Goal: Information Seeking & Learning: Learn about a topic

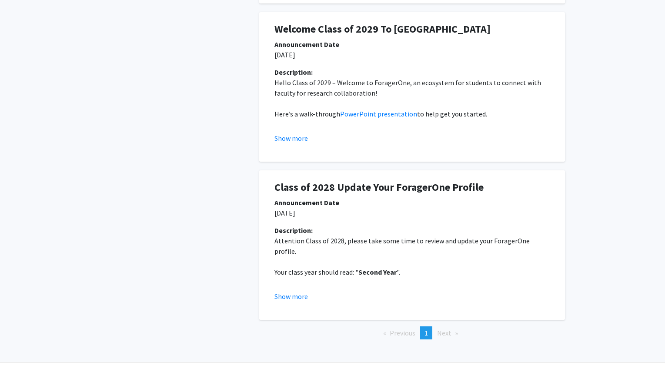
scroll to position [209, 0]
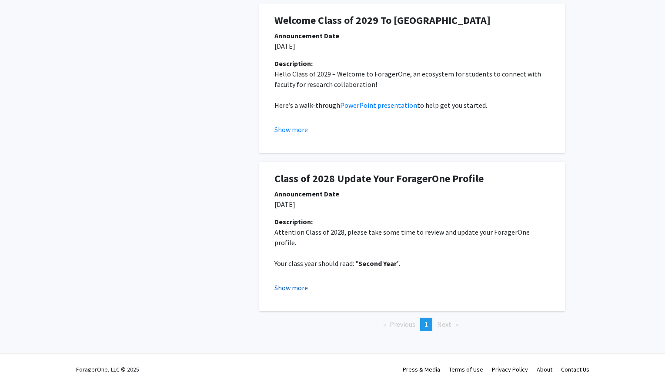
click at [303, 283] on button "Show more" at bounding box center [290, 288] width 33 height 10
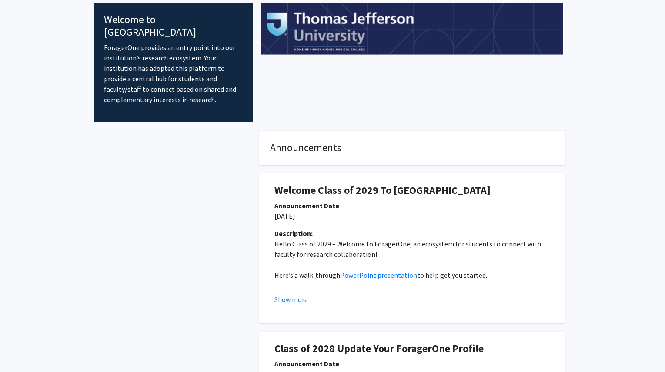
scroll to position [0, 0]
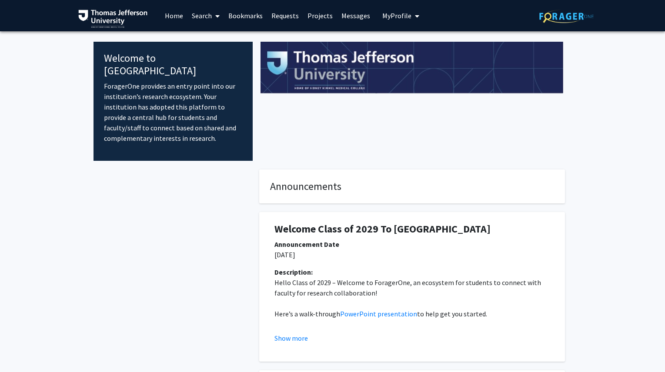
click at [206, 13] on link "Search" at bounding box center [205, 15] width 37 height 30
click at [315, 9] on link "Projects" at bounding box center [320, 15] width 34 height 30
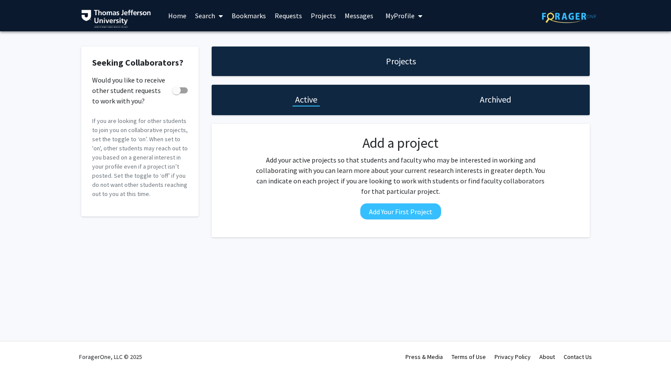
click at [415, 11] on span "My profile dropdown to access profile and logout" at bounding box center [419, 16] width 8 height 30
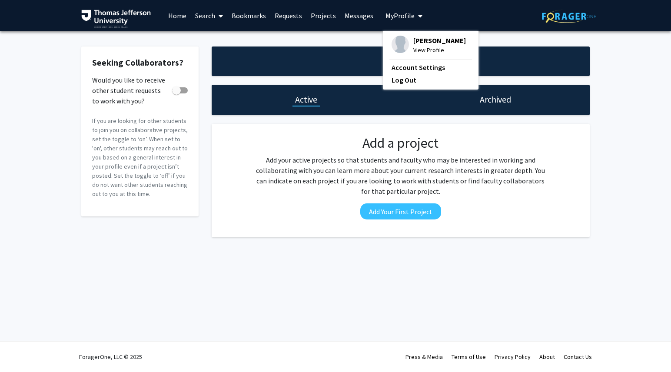
click at [405, 43] on div "[PERSON_NAME] View Profile" at bounding box center [429, 45] width 74 height 19
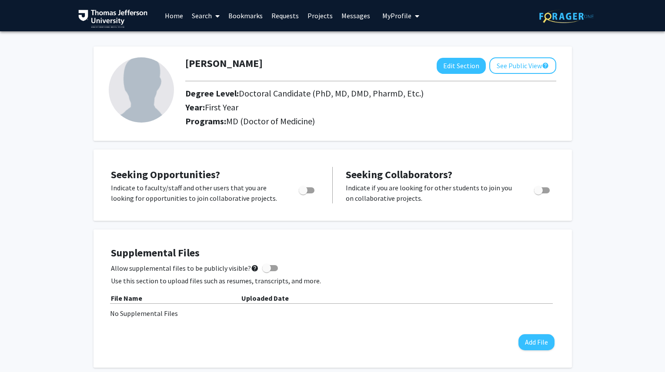
click at [206, 16] on link "Search" at bounding box center [205, 15] width 37 height 30
click at [213, 41] on span "Faculty/Staff" at bounding box center [219, 39] width 64 height 17
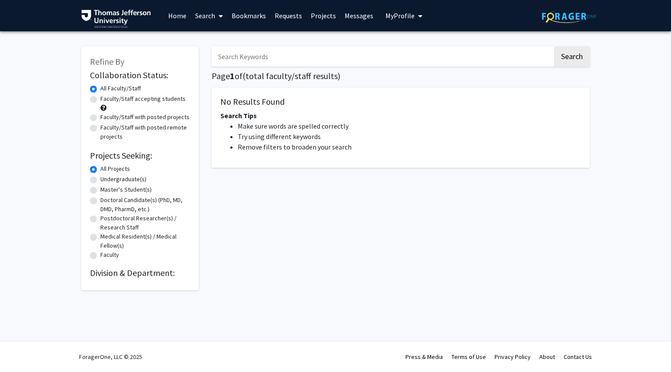
click at [213, 14] on link "Search" at bounding box center [209, 15] width 37 height 30
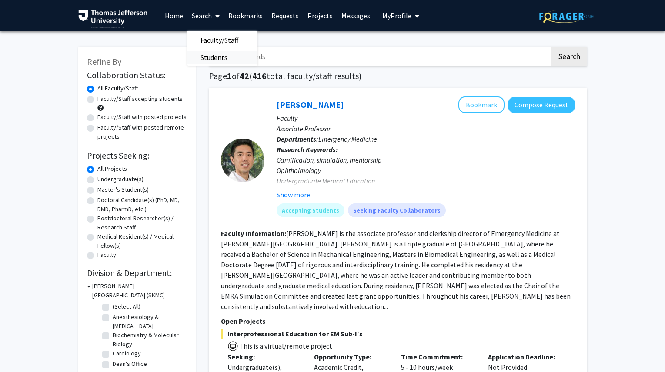
click at [220, 54] on span "Students" at bounding box center [213, 57] width 53 height 17
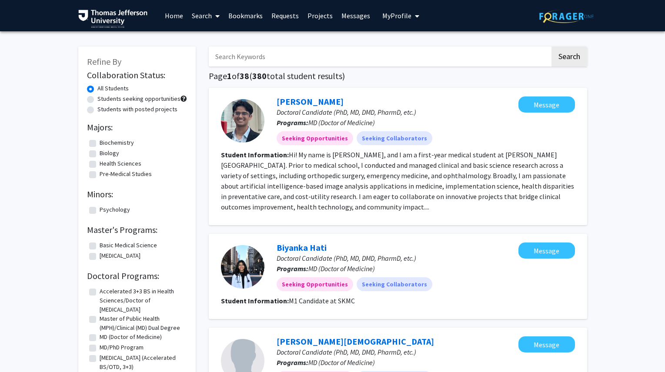
click at [205, 19] on link "Search" at bounding box center [205, 15] width 37 height 30
click at [165, 106] on label "Students with posted projects" at bounding box center [137, 109] width 80 height 9
click at [103, 106] on input "Students with posted projects" at bounding box center [100, 108] width 6 height 6
radio input "true"
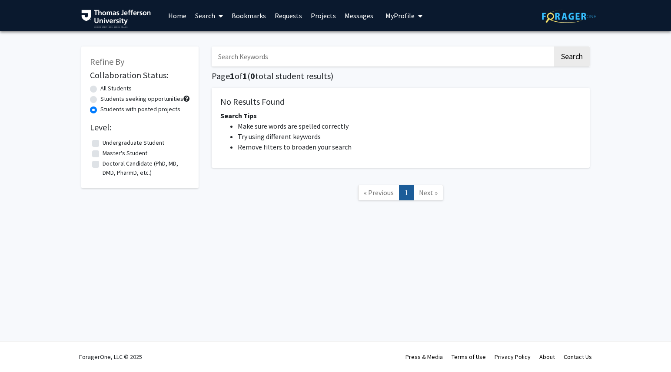
click at [166, 100] on label "Students seeking opportunities" at bounding box center [141, 98] width 83 height 9
click at [106, 100] on input "Students seeking opportunities" at bounding box center [103, 97] width 6 height 6
radio input "true"
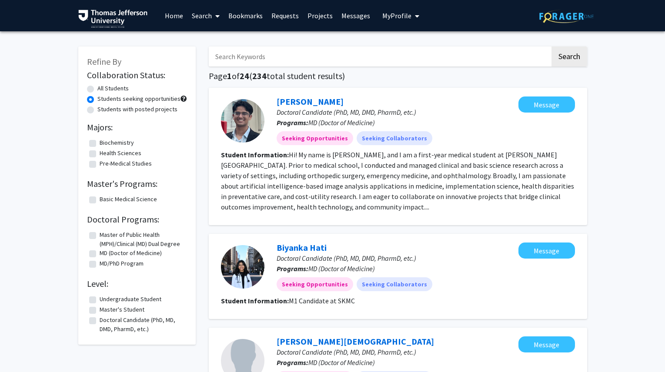
click at [210, 18] on link "Search" at bounding box center [205, 15] width 37 height 30
click at [220, 47] on span "Faculty/Staff" at bounding box center [219, 39] width 64 height 17
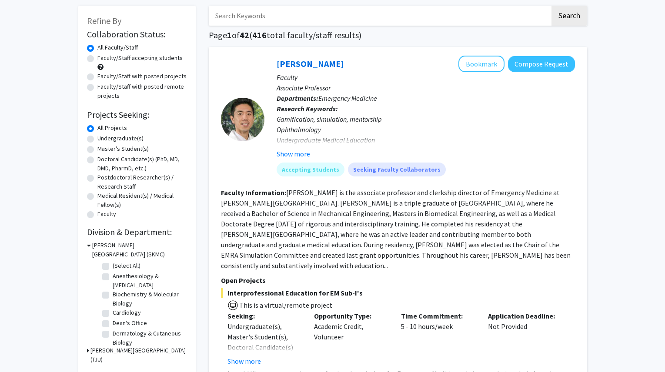
scroll to position [48, 0]
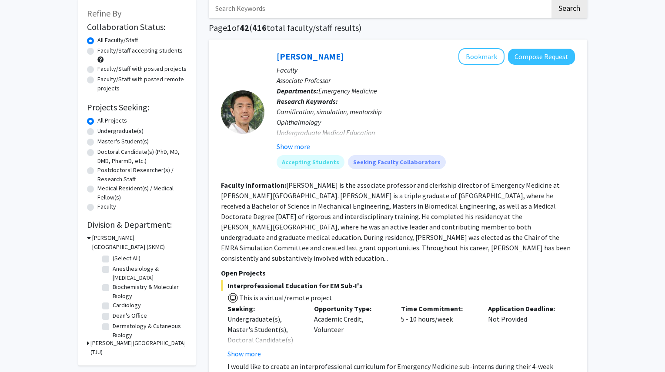
click at [126, 272] on label "Anesthesiology & [MEDICAL_DATA]" at bounding box center [149, 273] width 72 height 18
click at [118, 270] on input "Anesthesiology & [MEDICAL_DATA]" at bounding box center [116, 267] width 6 height 6
checkbox input "true"
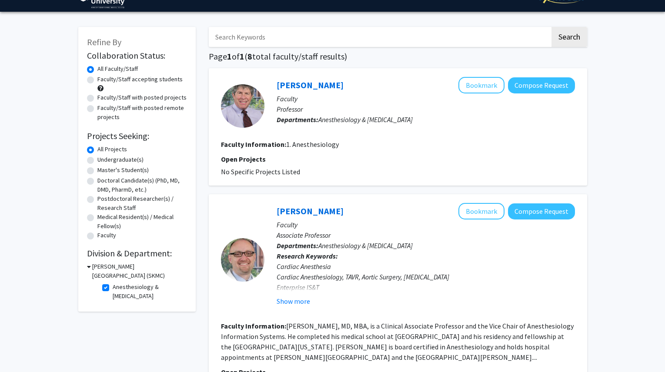
scroll to position [13, 0]
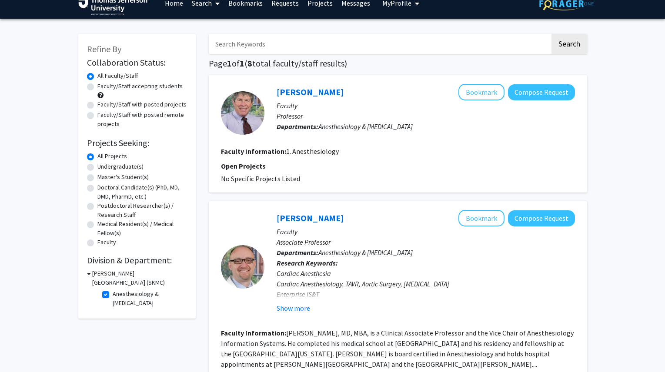
click at [164, 90] on label "Faculty/Staff accepting students" at bounding box center [139, 86] width 85 height 9
click at [103, 87] on input "Faculty/Staff accepting students" at bounding box center [100, 85] width 6 height 6
radio input "true"
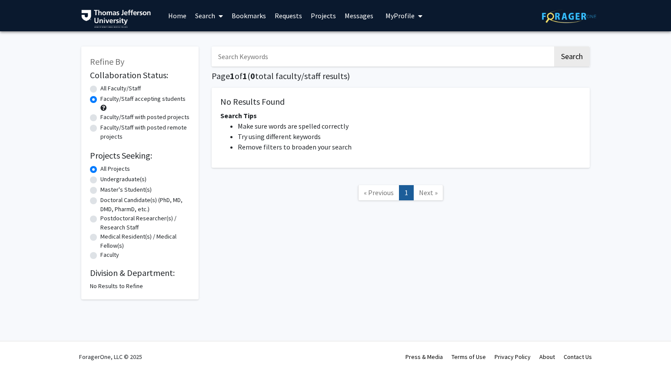
click at [153, 116] on label "Faculty/Staff with posted projects" at bounding box center [144, 117] width 89 height 9
click at [106, 116] on input "Faculty/Staff with posted projects" at bounding box center [103, 116] width 6 height 6
radio input "true"
click at [154, 130] on label "Faculty/Staff with posted remote projects" at bounding box center [145, 132] width 90 height 18
click at [106, 129] on input "Faculty/Staff with posted remote projects" at bounding box center [103, 126] width 6 height 6
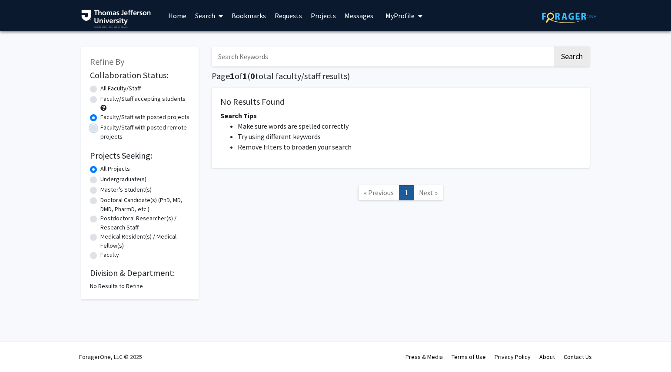
radio input "true"
click at [121, 181] on label "Undergraduate(s)" at bounding box center [123, 179] width 46 height 9
click at [106, 180] on input "Undergraduate(s)" at bounding box center [103, 178] width 6 height 6
radio input "true"
click at [122, 189] on label "Master's Student(s)" at bounding box center [125, 189] width 51 height 9
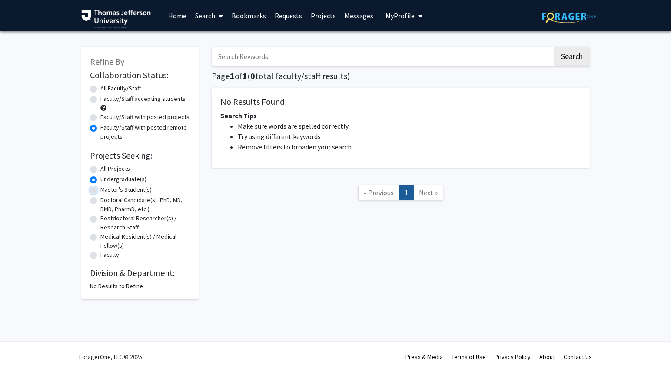
click at [106, 189] on input "Master's Student(s)" at bounding box center [103, 188] width 6 height 6
radio input "true"
click at [128, 113] on label "Faculty/Staff with posted projects" at bounding box center [144, 117] width 89 height 9
click at [106, 113] on input "Faculty/Staff with posted projects" at bounding box center [103, 116] width 6 height 6
radio input "true"
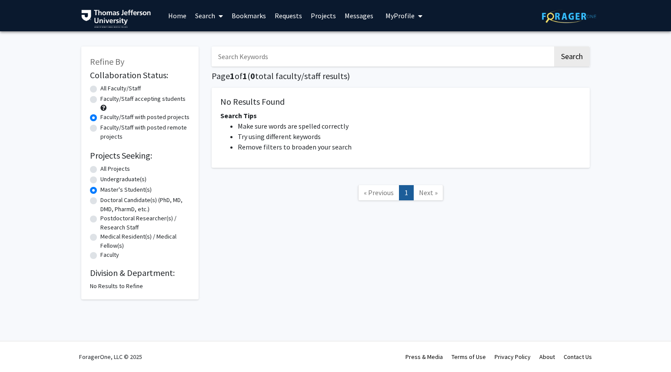
click at [132, 94] on label "Faculty/Staff accepting students" at bounding box center [142, 98] width 85 height 9
click at [106, 94] on input "Faculty/Staff accepting students" at bounding box center [103, 97] width 6 height 6
radio input "true"
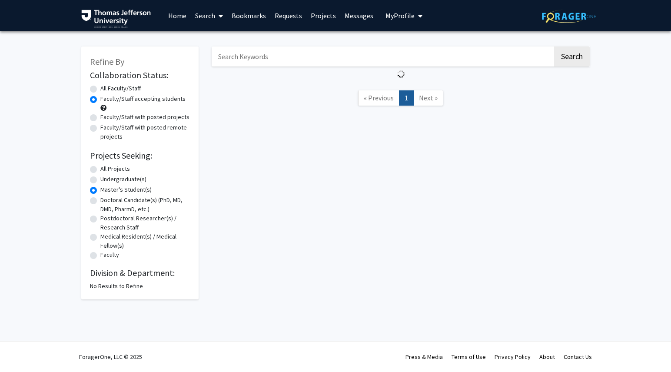
click at [131, 92] on label "All Faculty/Staff" at bounding box center [120, 88] width 40 height 9
click at [106, 90] on input "All Faculty/Staff" at bounding box center [103, 87] width 6 height 6
radio input "true"
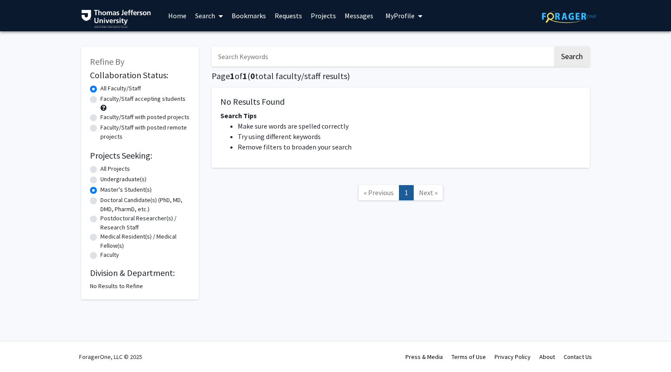
click at [128, 171] on label "All Projects" at bounding box center [115, 168] width 30 height 9
click at [106, 170] on input "All Projects" at bounding box center [103, 167] width 6 height 6
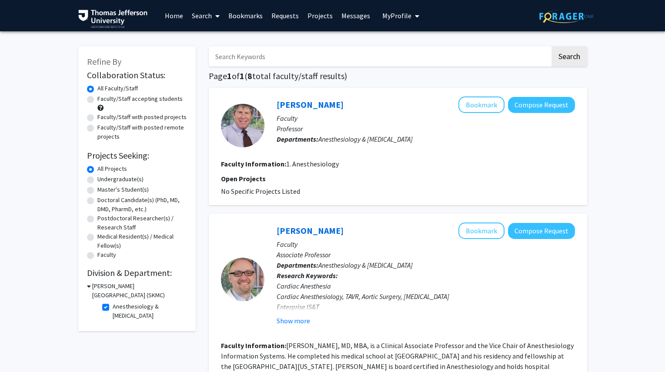
radio input "false"
radio input "true"
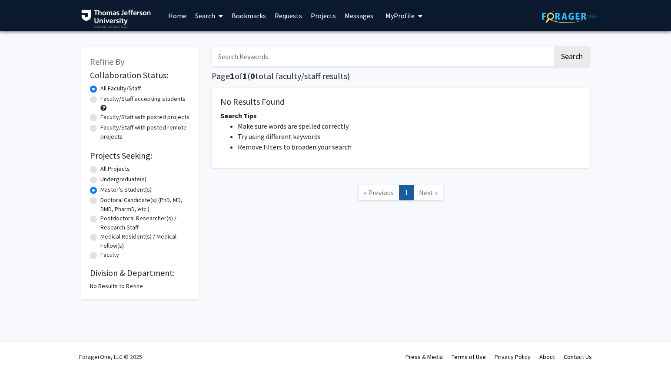
radio input "false"
radio input "true"
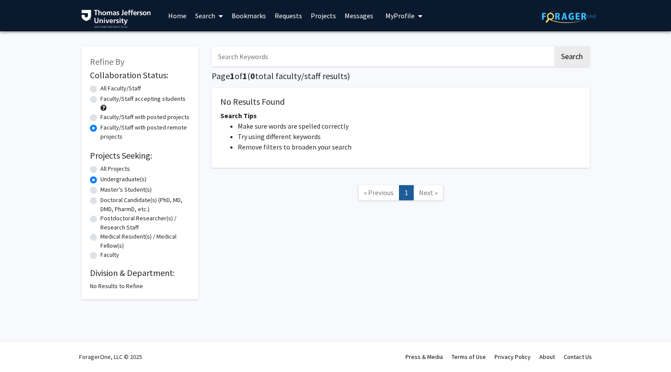
radio input "true"
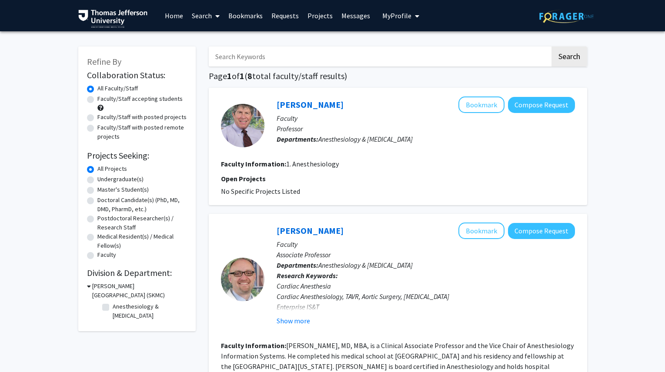
checkbox input "false"
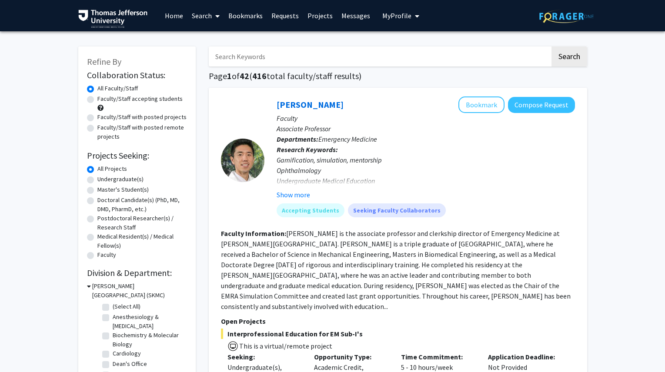
click at [140, 103] on div "Faculty/Staff accepting students" at bounding box center [137, 103] width 100 height 18
click at [142, 102] on label "Faculty/Staff accepting students" at bounding box center [139, 98] width 85 height 9
click at [103, 100] on input "Faculty/Staff accepting students" at bounding box center [100, 97] width 6 height 6
radio input "true"
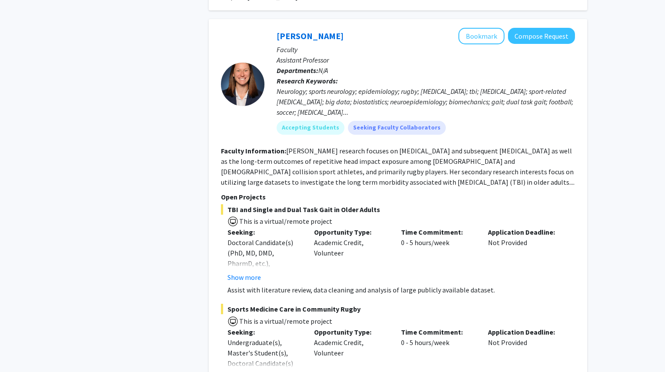
scroll to position [2262, 0]
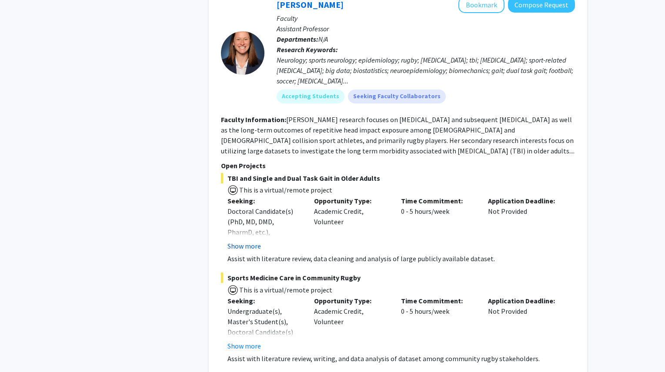
click at [243, 241] on button "Show more" at bounding box center [243, 246] width 33 height 10
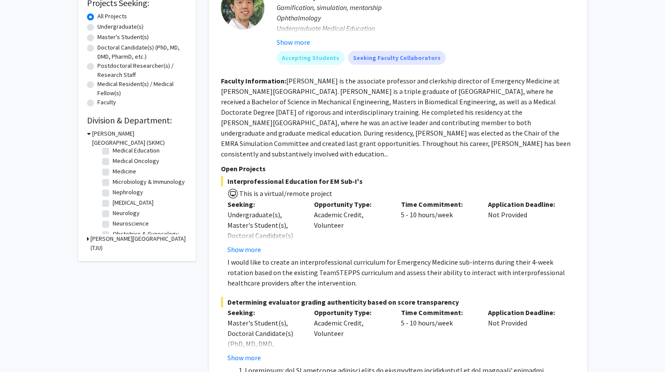
scroll to position [136, 0]
click at [113, 220] on label "Neurology" at bounding box center [126, 214] width 27 height 9
click at [113, 216] on input "Neurology" at bounding box center [116, 213] width 6 height 6
checkbox input "true"
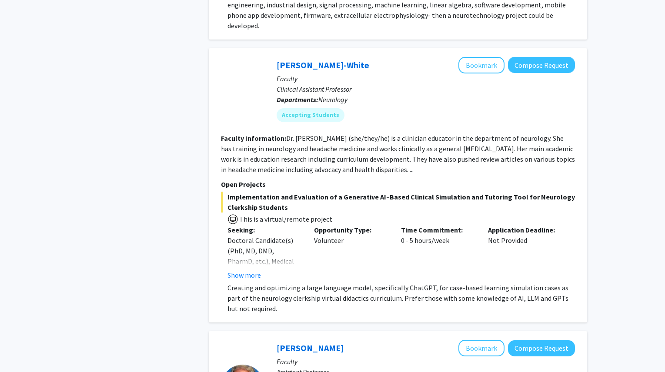
scroll to position [1574, 0]
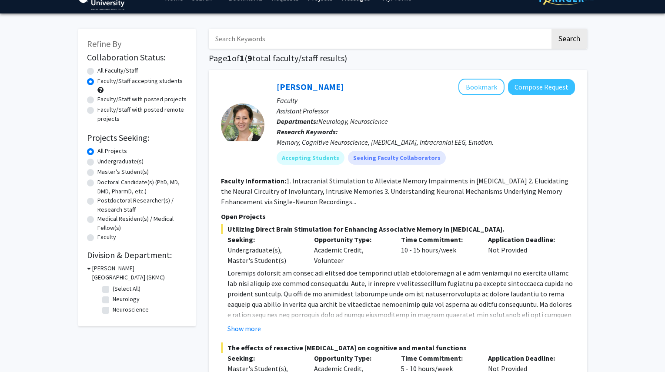
checkbox input "false"
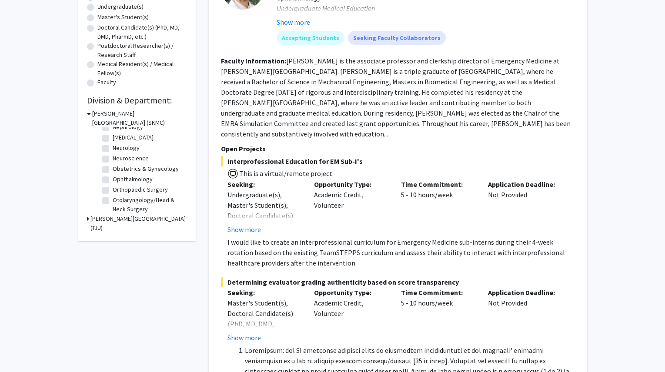
scroll to position [181, 0]
click at [138, 173] on label "Obstetrics & Gynecology" at bounding box center [146, 170] width 66 height 9
click at [118, 172] on input "Obstetrics & Gynecology" at bounding box center [116, 169] width 6 height 6
checkbox input "true"
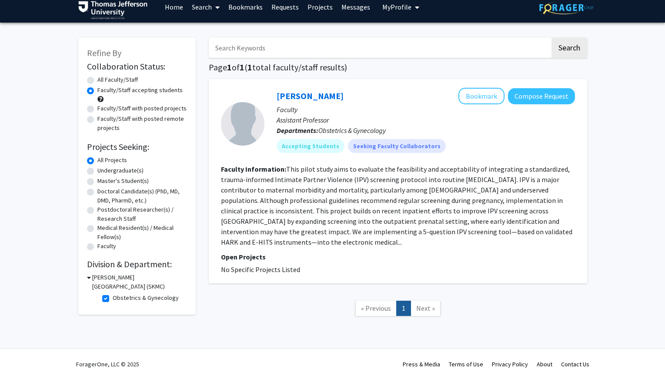
scroll to position [16, 0]
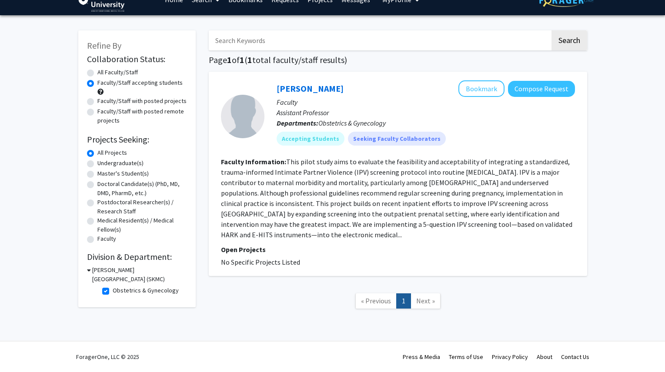
click at [113, 292] on label "Obstetrics & Gynecology" at bounding box center [146, 290] width 66 height 9
click at [113, 292] on input "Obstetrics & Gynecology" at bounding box center [116, 289] width 6 height 6
checkbox input "false"
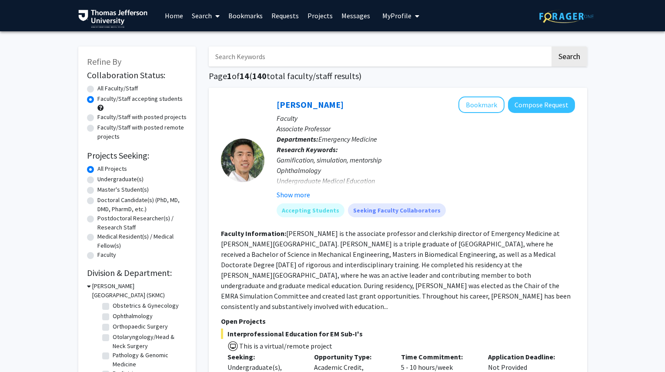
click at [113, 300] on label "Neuroscience" at bounding box center [131, 295] width 36 height 9
click at [113, 296] on input "Neuroscience" at bounding box center [116, 294] width 6 height 6
checkbox input "true"
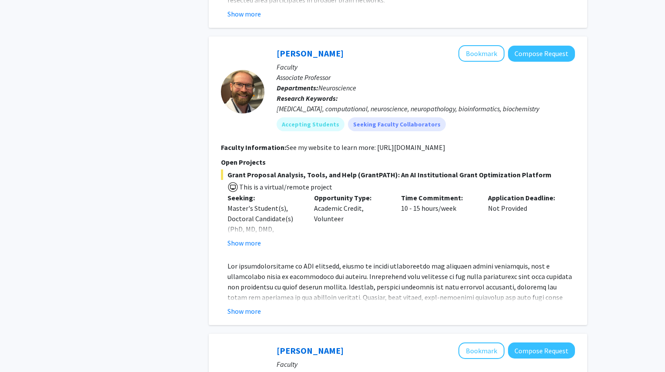
scroll to position [478, 0]
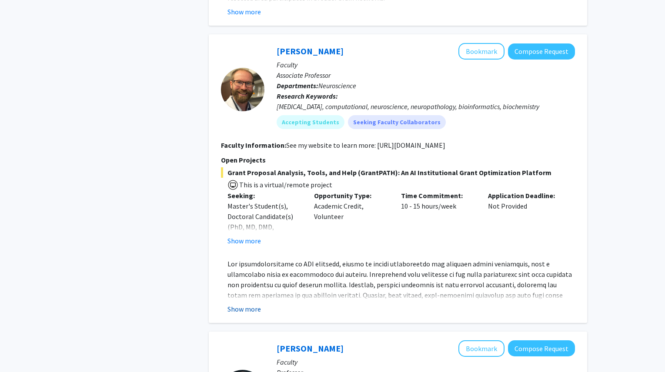
click at [253, 306] on button "Show more" at bounding box center [243, 309] width 33 height 10
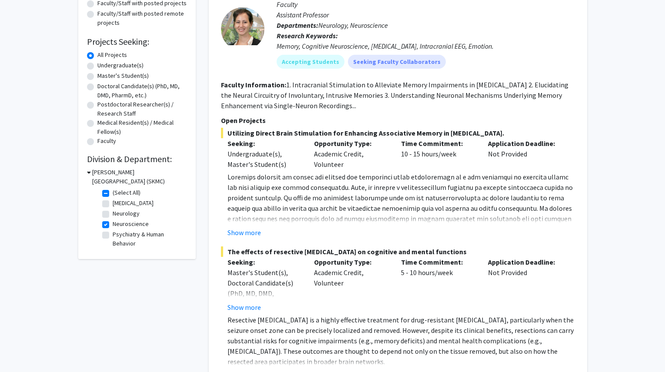
scroll to position [0, 0]
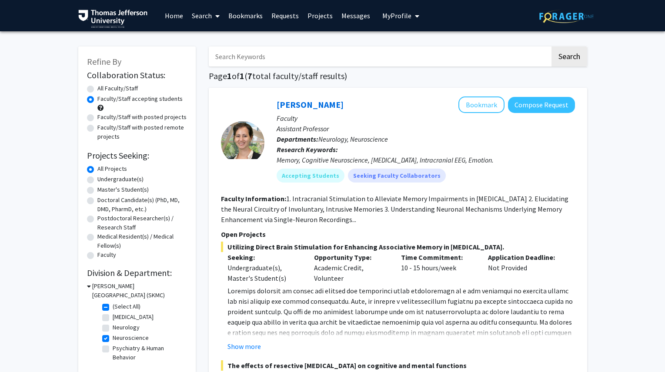
click at [164, 118] on label "Faculty/Staff with posted projects" at bounding box center [141, 117] width 89 height 9
click at [103, 118] on input "Faculty/Staff with posted projects" at bounding box center [100, 116] width 6 height 6
radio input "true"
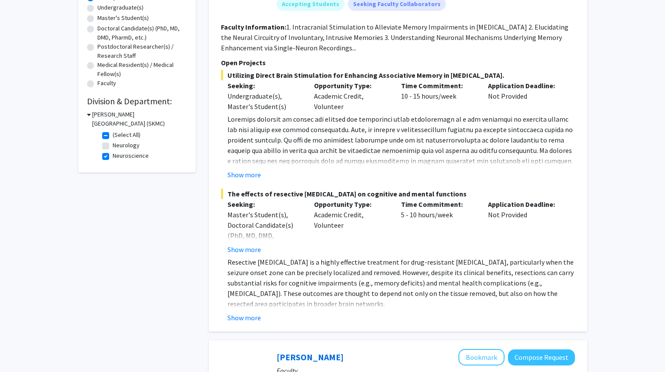
scroll to position [173, 0]
click at [245, 315] on button "Show more" at bounding box center [243, 317] width 33 height 10
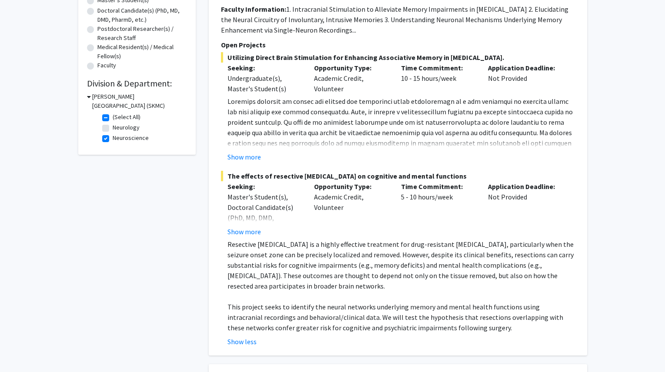
scroll to position [11, 0]
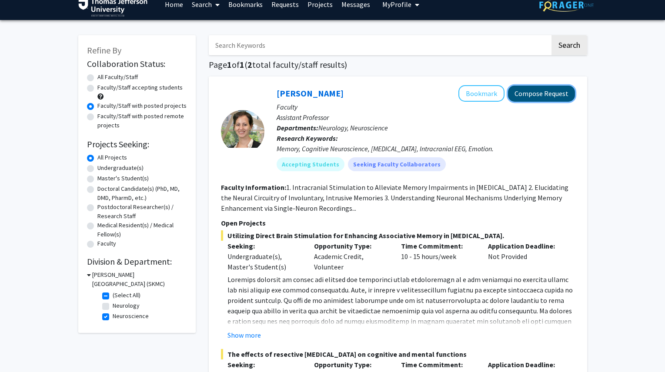
click at [538, 93] on button "Compose Request" at bounding box center [541, 94] width 67 height 16
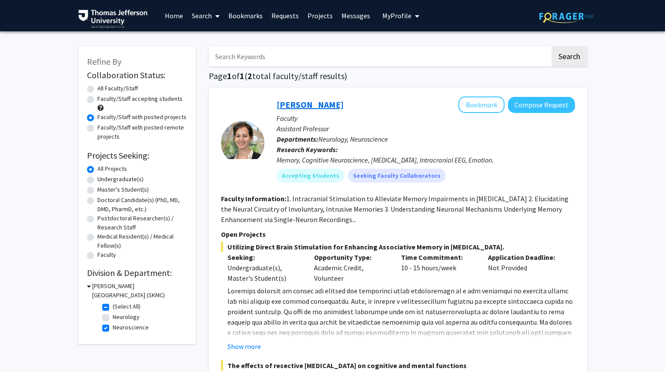
click at [299, 101] on link "[PERSON_NAME]" at bounding box center [309, 104] width 67 height 11
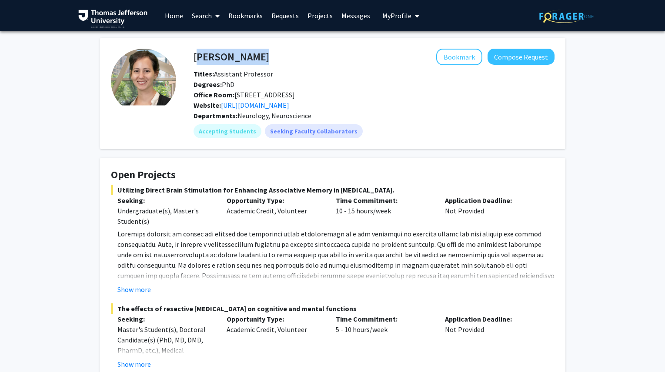
drag, startPoint x: 246, startPoint y: 58, endPoint x: 194, endPoint y: 55, distance: 51.8
click at [194, 55] on div "[PERSON_NAME] Bookmark Compose Request" at bounding box center [374, 57] width 374 height 17
copy h4 "[PERSON_NAME]"
click at [289, 103] on link "[URL][DOMAIN_NAME]" at bounding box center [255, 105] width 68 height 9
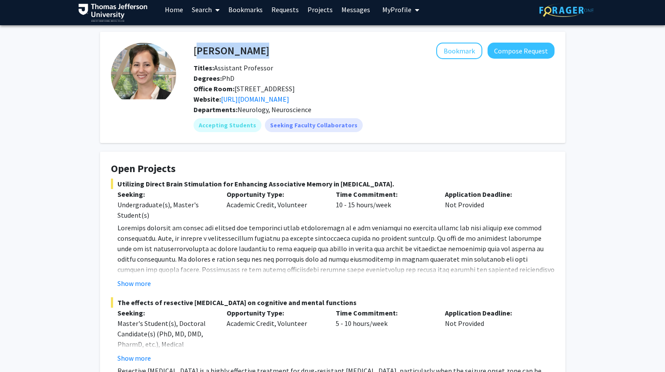
scroll to position [14, 0]
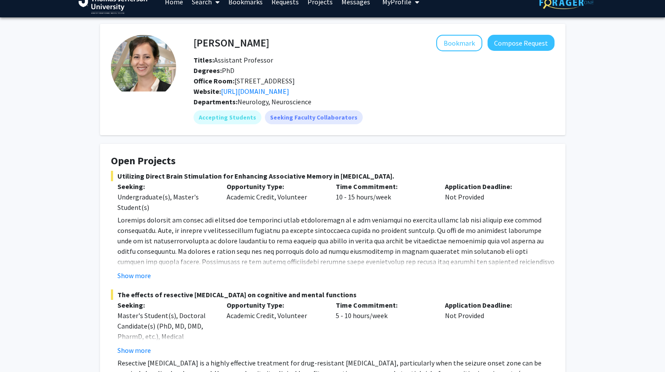
click at [279, 173] on span "Utilizing Direct Brain Stimulation for Enhancing Associative Memory in [MEDICAL…" at bounding box center [332, 176] width 443 height 10
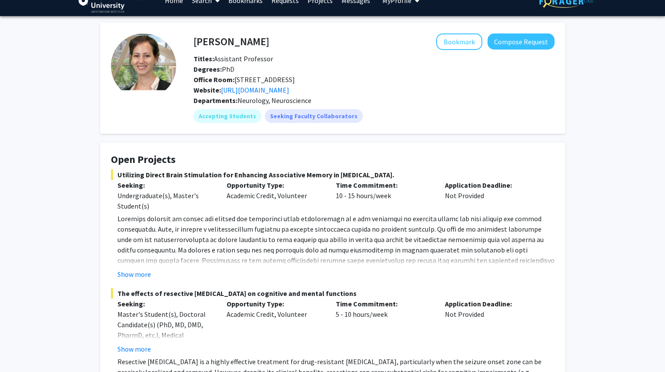
scroll to position [0, 0]
